Goal: Task Accomplishment & Management: Check status

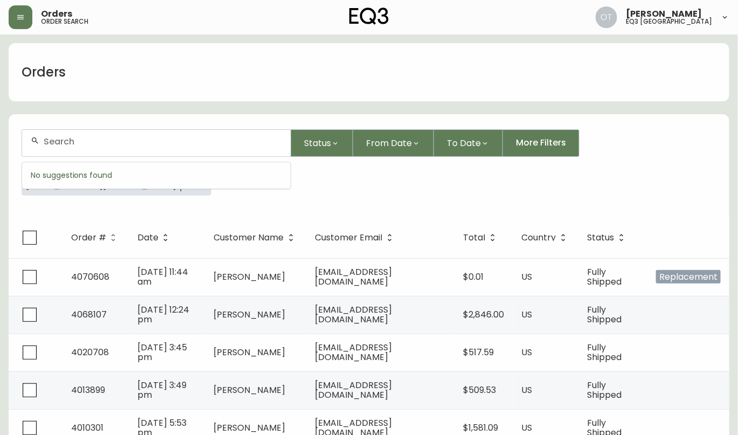
click at [93, 143] on input "text" at bounding box center [163, 141] width 238 height 10
type input "e"
type input "4131181"
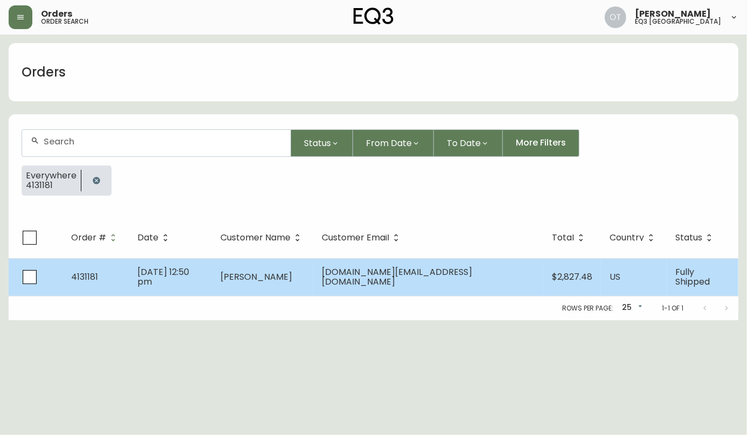
click at [101, 269] on td "4131181" at bounding box center [96, 277] width 66 height 38
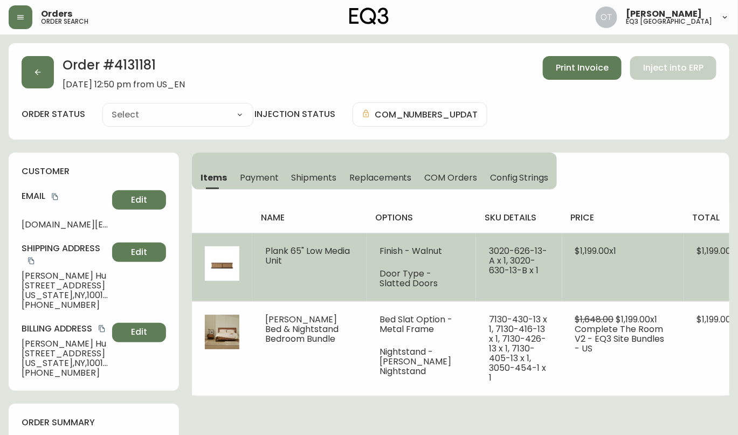
type input "Fully Shipped"
select select "FULLY_SHIPPED"
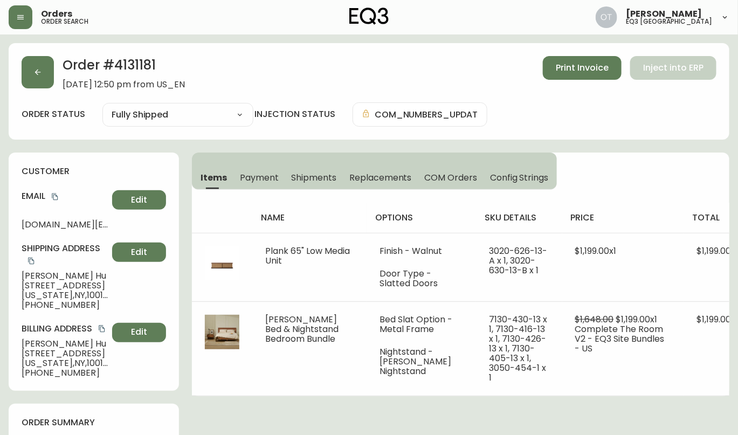
click at [142, 62] on h2 "Order # 4131181" at bounding box center [124, 68] width 122 height 24
copy h2 "4131181"
click at [389, 177] on span "Replacements" at bounding box center [380, 177] width 62 height 11
